Goal: Transaction & Acquisition: Download file/media

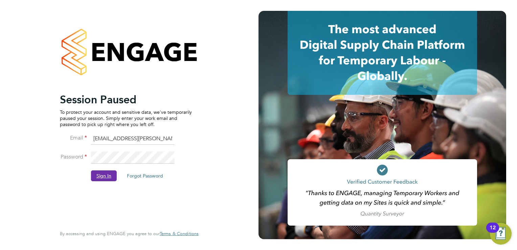
click at [108, 172] on button "Sign In" at bounding box center [104, 175] width 26 height 11
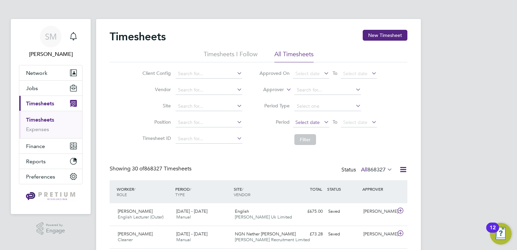
click at [297, 125] on span "Select date" at bounding box center [311, 122] width 36 height 9
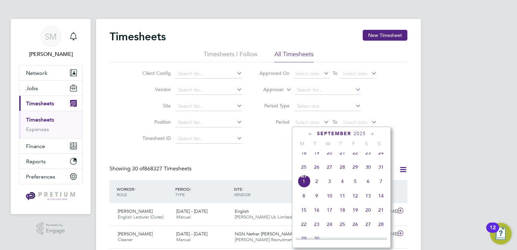
click at [300, 168] on span "25" at bounding box center [303, 166] width 13 height 13
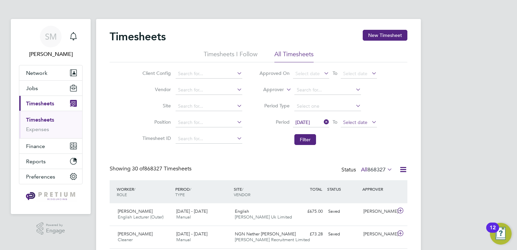
click at [346, 123] on span "Select date" at bounding box center [355, 122] width 24 height 6
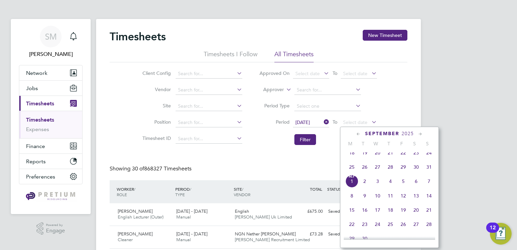
click at [427, 169] on span "31" at bounding box center [428, 166] width 13 height 13
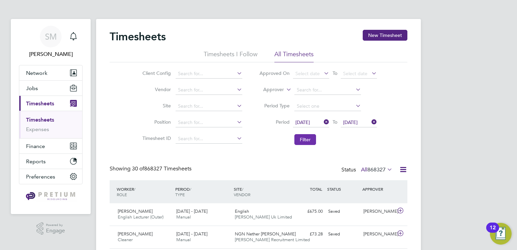
click at [294, 140] on button "Filter" at bounding box center [305, 139] width 22 height 11
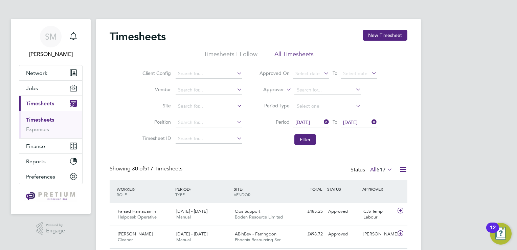
click at [400, 168] on icon at bounding box center [403, 169] width 8 height 8
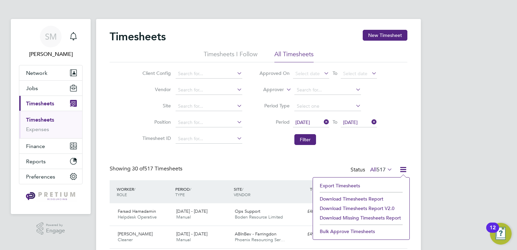
click at [358, 206] on li "Download Timesheets Report v2.0" at bounding box center [361, 207] width 90 height 9
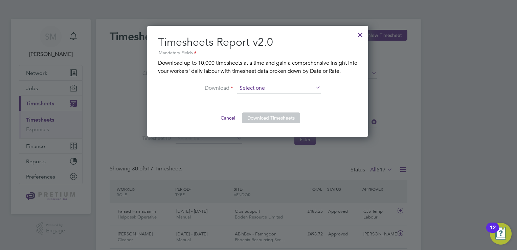
click at [277, 86] on input at bounding box center [279, 88] width 84 height 10
click at [273, 96] on li "By Rate" at bounding box center [279, 97] width 84 height 9
type input "By Rate"
click at [267, 117] on button "Download Timesheets" at bounding box center [271, 117] width 58 height 11
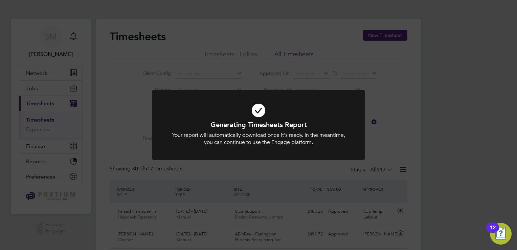
drag, startPoint x: 163, startPoint y: 66, endPoint x: 150, endPoint y: 43, distance: 25.9
click at [163, 66] on div "Generating Timesheets Report Your report will automatically download once it's …" at bounding box center [258, 125] width 517 height 250
